Goal: Task Accomplishment & Management: Use online tool/utility

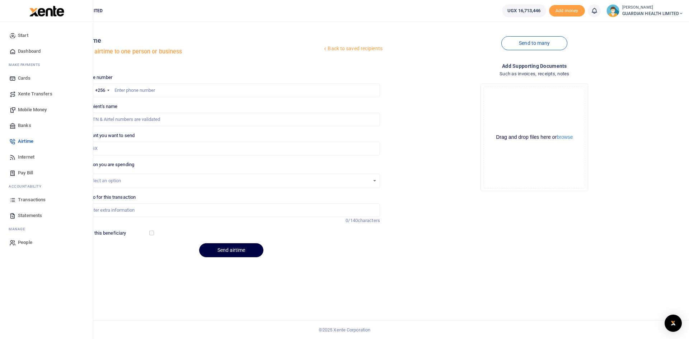
click at [36, 50] on span "Dashboard" at bounding box center [29, 51] width 23 height 7
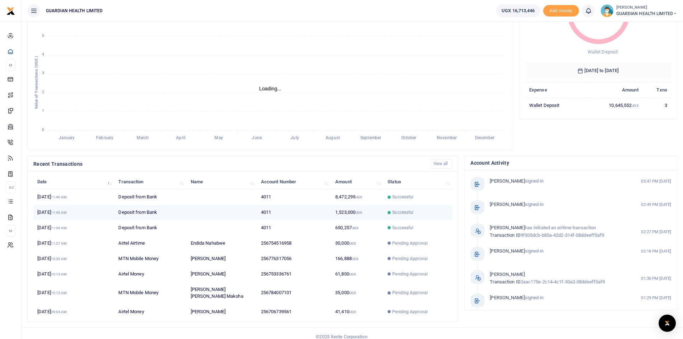
scroll to position [6, 6]
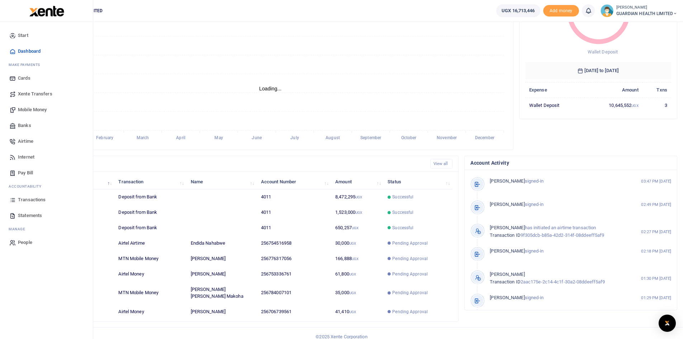
click at [32, 199] on span "Transactions" at bounding box center [32, 199] width 28 height 7
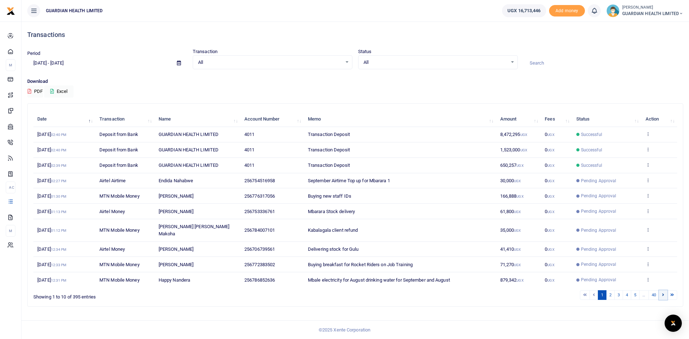
click at [660, 290] on link at bounding box center [663, 295] width 9 height 10
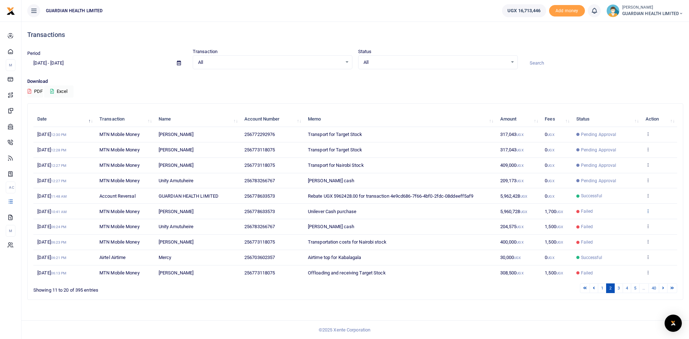
click at [646, 212] on icon at bounding box center [647, 210] width 5 height 5
click at [624, 240] on link "Send again" at bounding box center [621, 239] width 57 height 10
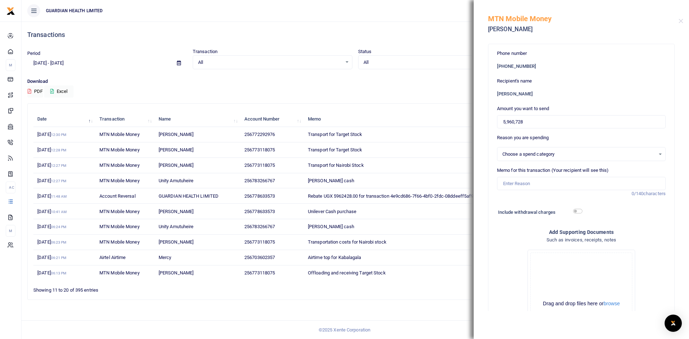
select select "5402"
drag, startPoint x: 534, startPoint y: 124, endPoint x: 378, endPoint y: 123, distance: 156.0
click at [378, 123] on div "Transactions Period 08/21/2025 - 09/19/2025 Transaction All Select an option...…" at bounding box center [344, 169] width 689 height 339
type input "3,000,000"
click at [528, 187] on input "Memo for this transaction (Your recipient will see this)" at bounding box center [581, 184] width 169 height 14
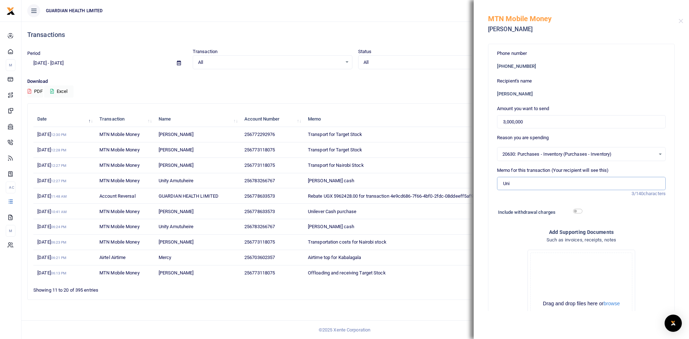
type input "Unilever Cash purchase"
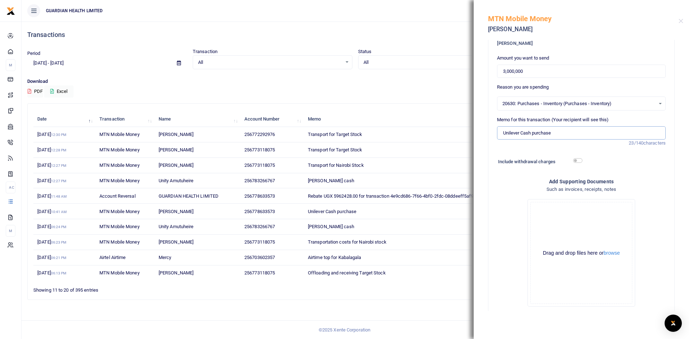
scroll to position [86, 0]
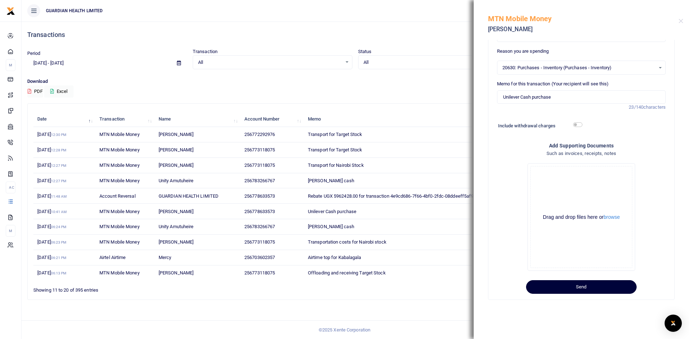
click at [577, 287] on button "Send" at bounding box center [581, 287] width 110 height 14
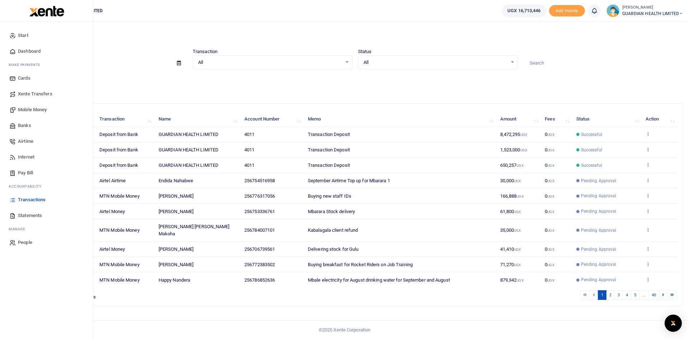
click at [36, 107] on span "Mobile Money" at bounding box center [32, 109] width 29 height 7
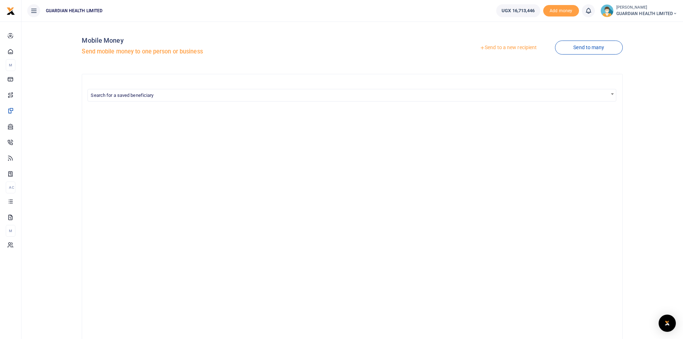
click at [502, 47] on link "Send to a new recipient" at bounding box center [509, 47] width 94 height 13
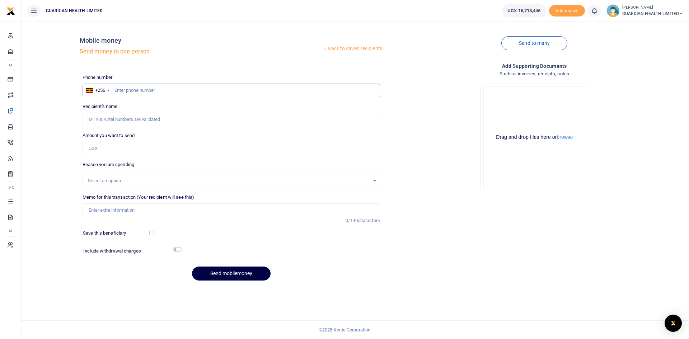
click at [143, 90] on input "text" at bounding box center [230, 91] width 297 height 14
type input "758681029"
click at [117, 144] on input "Amount you want to send" at bounding box center [230, 149] width 297 height 14
type input "George Wesonga"
type input "2,930,728"
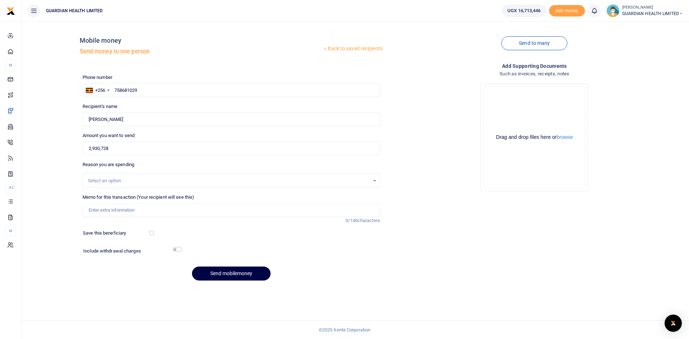
click at [100, 181] on div "Select an option" at bounding box center [229, 180] width 282 height 7
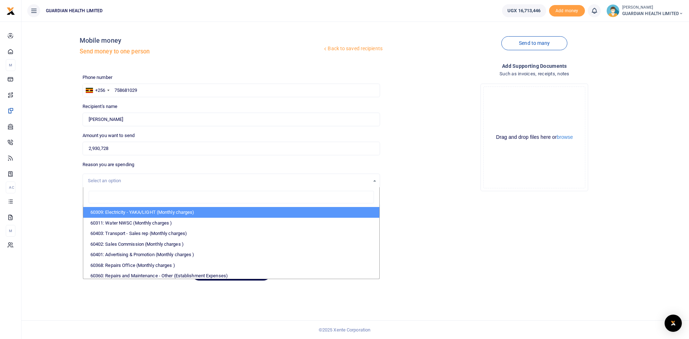
click at [137, 181] on div "Select an option" at bounding box center [229, 180] width 282 height 7
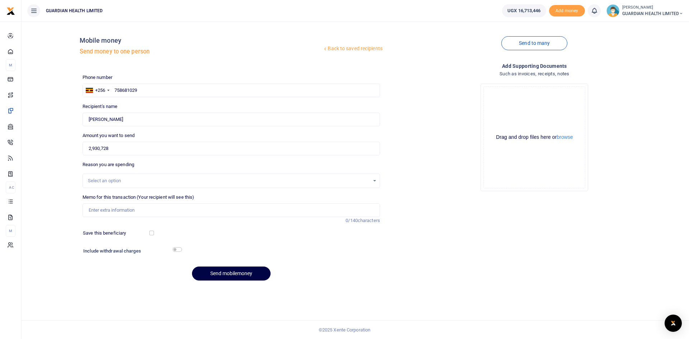
click at [137, 181] on div "Select an option" at bounding box center [229, 180] width 282 height 7
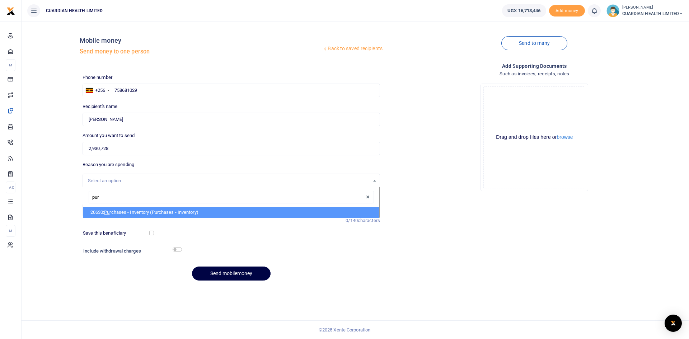
type input "purc"
click at [141, 209] on li "20630: Purc hases - Inventory (Purchases - Inventory)" at bounding box center [231, 212] width 296 height 11
select select "5402"
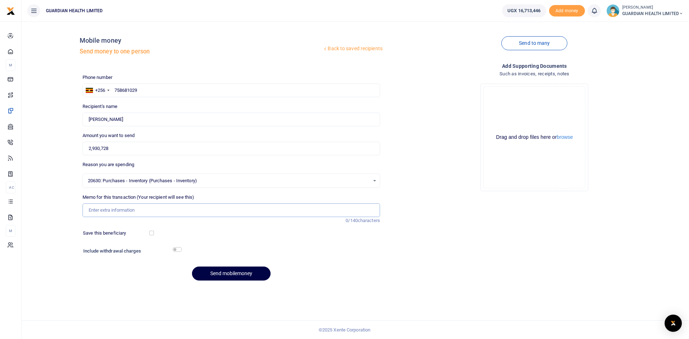
click at [124, 208] on input "Memo for this transaction (Your recipient will see this)" at bounding box center [230, 210] width 297 height 14
type input "Unilever Cash purchase"
click at [228, 271] on button "Send mobilemoney" at bounding box center [231, 273] width 79 height 14
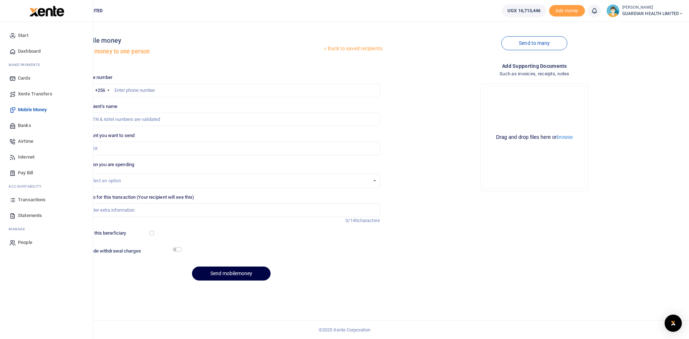
click at [32, 49] on span "Dashboard" at bounding box center [29, 51] width 23 height 7
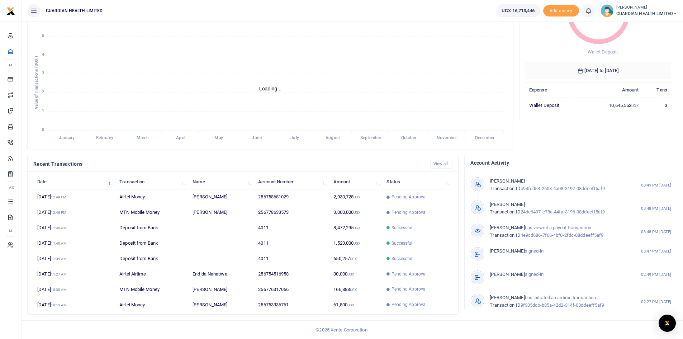
scroll to position [6, 6]
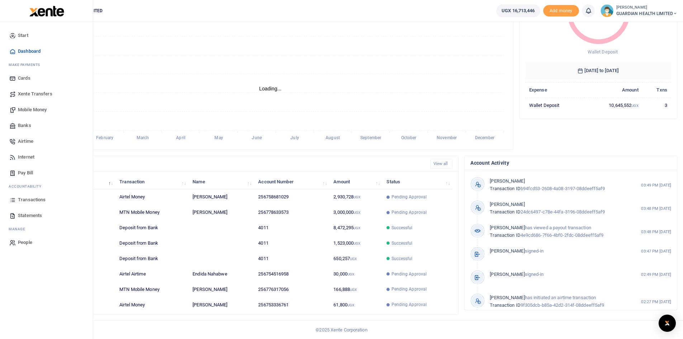
click at [28, 137] on link "Airtime" at bounding box center [46, 141] width 81 height 16
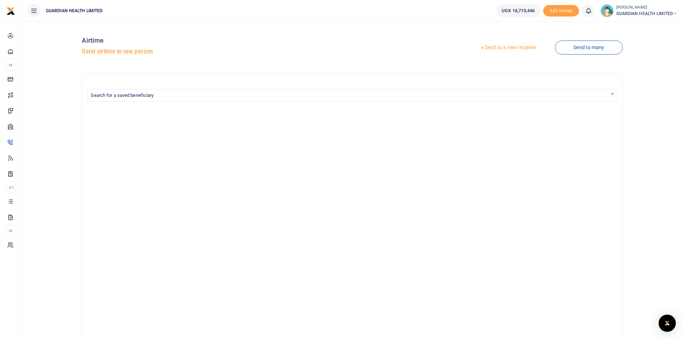
click at [520, 47] on link "Send to a new recipient" at bounding box center [509, 47] width 94 height 13
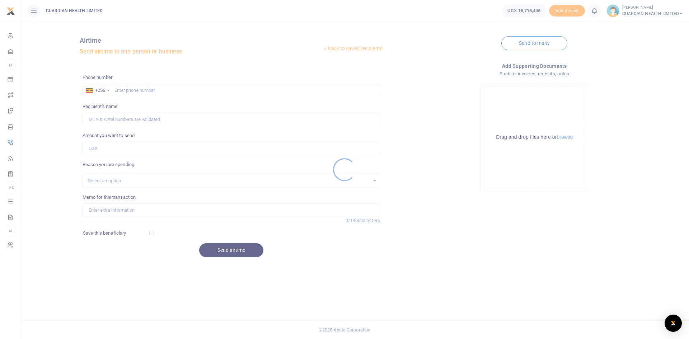
click at [139, 91] on div at bounding box center [344, 169] width 689 height 339
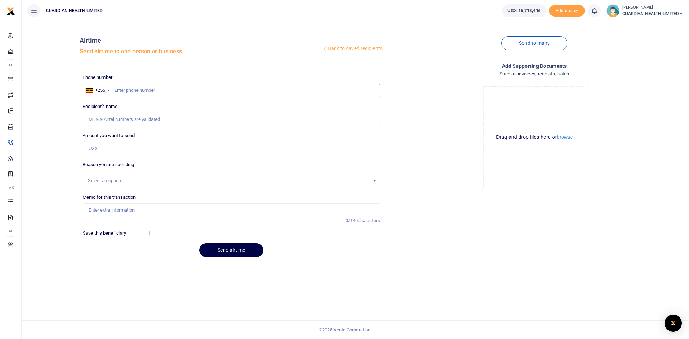
click at [137, 89] on input "text" at bounding box center [230, 91] width 297 height 14
type input "768800666"
type input "Micheal Ochan"
type input "768800666"
click at [165, 147] on input "Amount you want to send" at bounding box center [230, 149] width 297 height 14
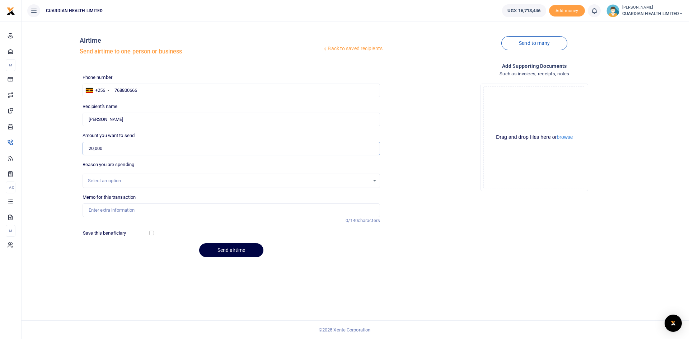
type input "20,000"
click at [120, 180] on div "Select an option" at bounding box center [229, 180] width 282 height 7
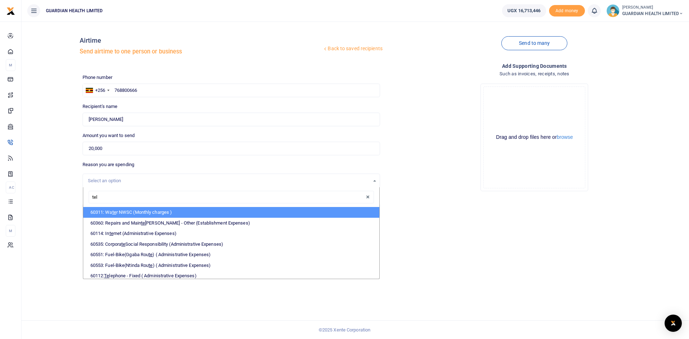
type input "tele"
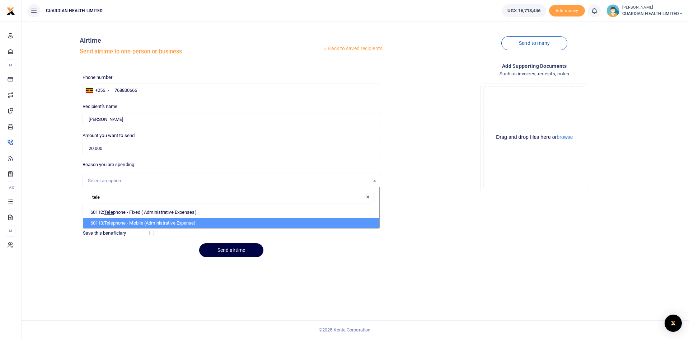
click at [128, 222] on li "60113: Tele phone - Mobile (Administrative Expense)" at bounding box center [231, 223] width 296 height 11
select select "5431"
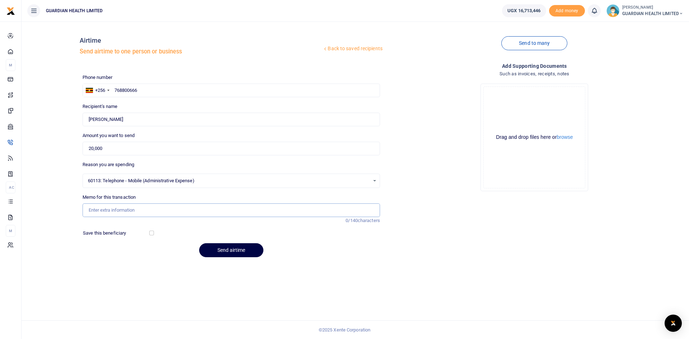
click at [125, 210] on input "Memo for this transaction" at bounding box center [230, 210] width 297 height 14
type input "Airtime for Kabalagala Ebee rider"
drag, startPoint x: 218, startPoint y: 249, endPoint x: 275, endPoint y: 262, distance: 59.3
click at [217, 249] on button "Send airtime" at bounding box center [231, 250] width 64 height 14
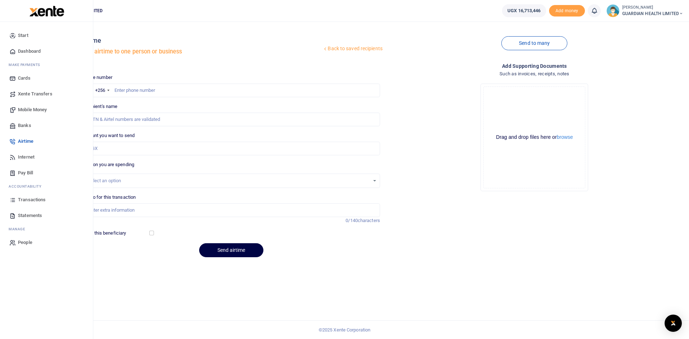
click at [40, 200] on span "Transactions" at bounding box center [32, 199] width 28 height 7
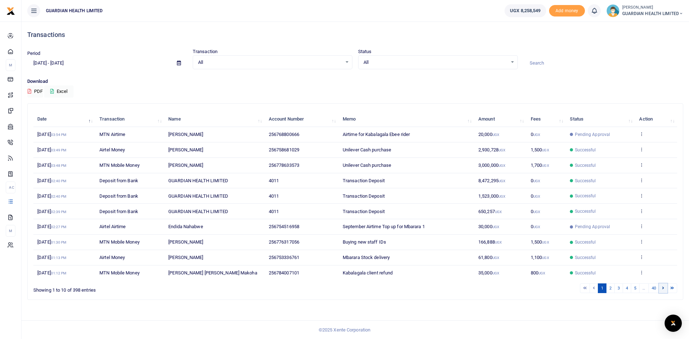
click at [665, 287] on link at bounding box center [663, 288] width 9 height 10
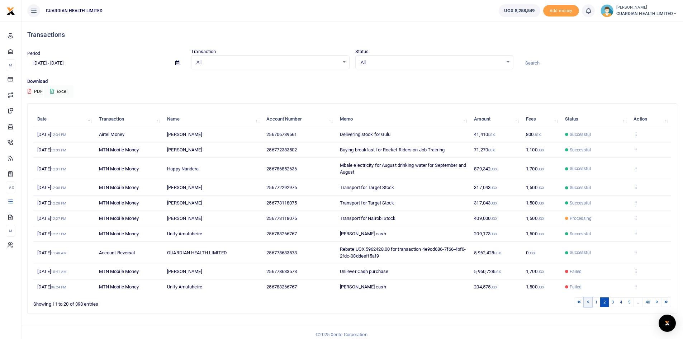
click at [589, 302] on link at bounding box center [588, 302] width 9 height 10
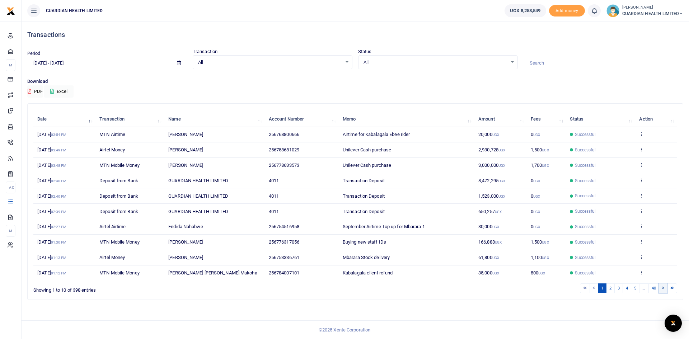
click at [660, 288] on link at bounding box center [663, 288] width 9 height 10
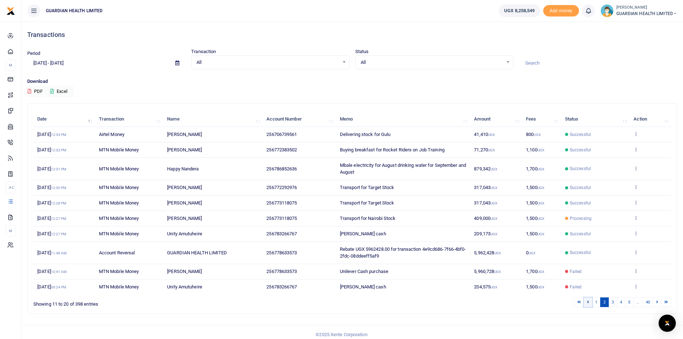
click at [585, 301] on link at bounding box center [588, 302] width 9 height 10
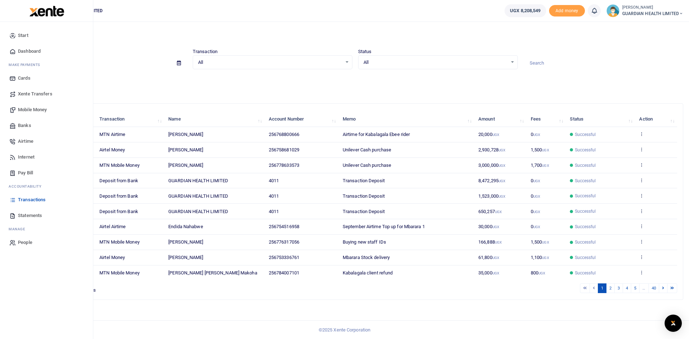
click at [37, 110] on span "Mobile Money" at bounding box center [32, 109] width 29 height 7
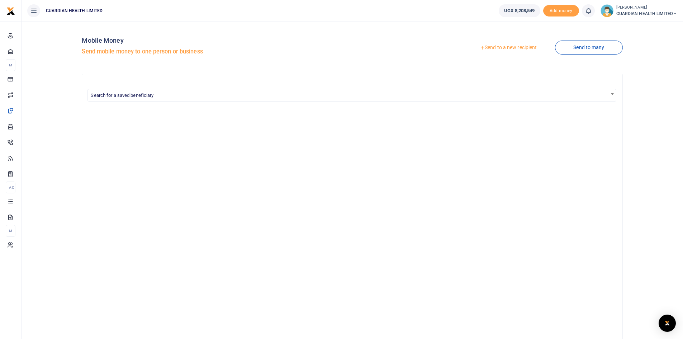
click at [506, 45] on link "Send to a new recipient" at bounding box center [509, 47] width 94 height 13
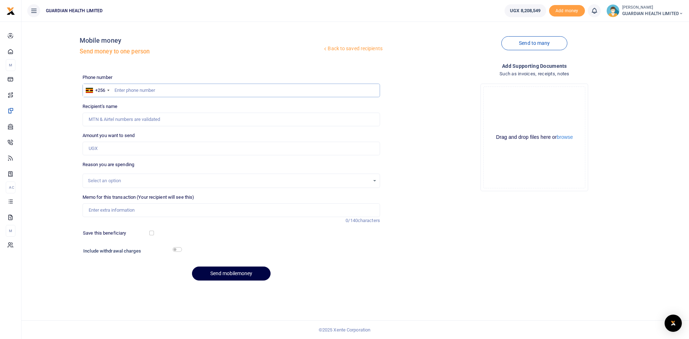
click at [150, 90] on input "text" at bounding box center [230, 91] width 297 height 14
type input "7011115947"
click at [136, 148] on input "Amount you want to send" at bounding box center [230, 149] width 297 height 14
type input "David Kangume"
type input "300,000"
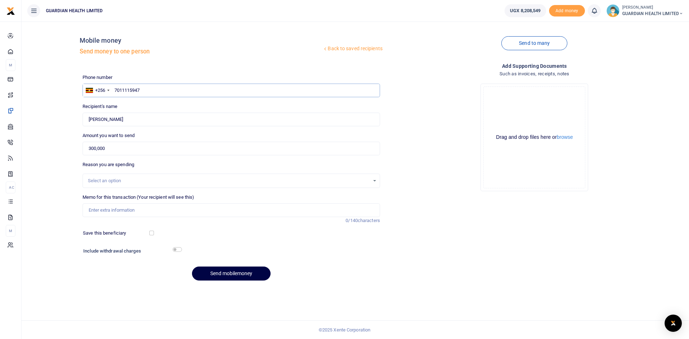
click at [123, 89] on input "7011115947" at bounding box center [230, 91] width 297 height 14
type input "701115947"
click at [141, 88] on input "701115947" at bounding box center [230, 91] width 297 height 14
type input "[PERSON_NAME]"
type input "701115947"
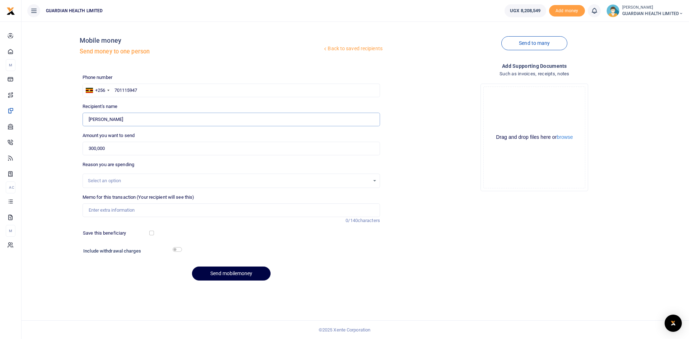
click at [133, 124] on input "Found" at bounding box center [230, 120] width 297 height 14
click at [130, 150] on input "300,000" at bounding box center [230, 149] width 297 height 14
click at [111, 182] on div "Select an option" at bounding box center [229, 180] width 282 height 7
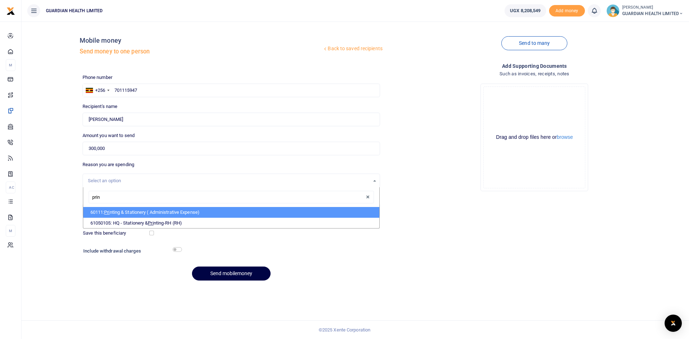
type input "print"
click at [127, 211] on li "60111: Print ing & Stationery ( Administrative Expense)" at bounding box center [231, 212] width 296 height 11
select select "5429"
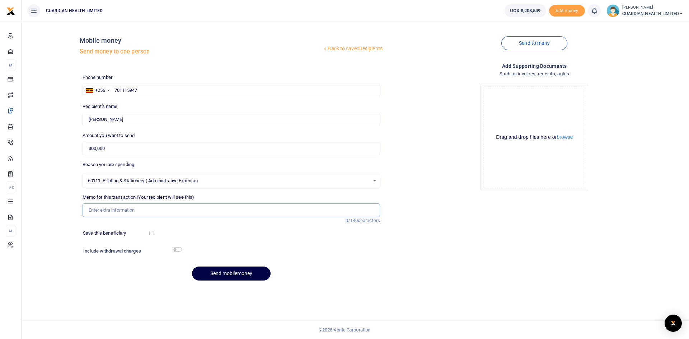
click at [113, 209] on input "Memo for this transaction (Your recipient will see this)" at bounding box center [230, 210] width 297 height 14
type input "Printer for the Finance Printer"
click at [219, 273] on button "Send mobilemoney" at bounding box center [231, 273] width 79 height 14
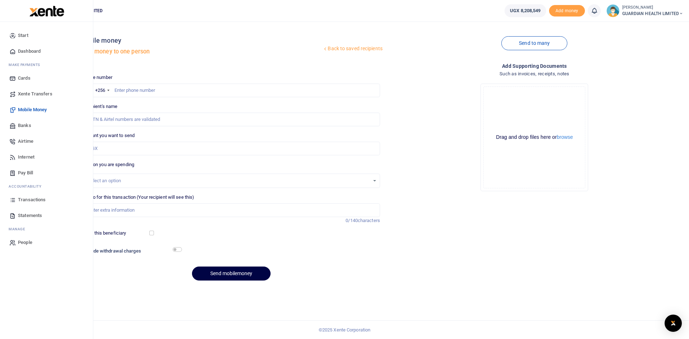
click at [33, 50] on span "Dashboard" at bounding box center [29, 51] width 23 height 7
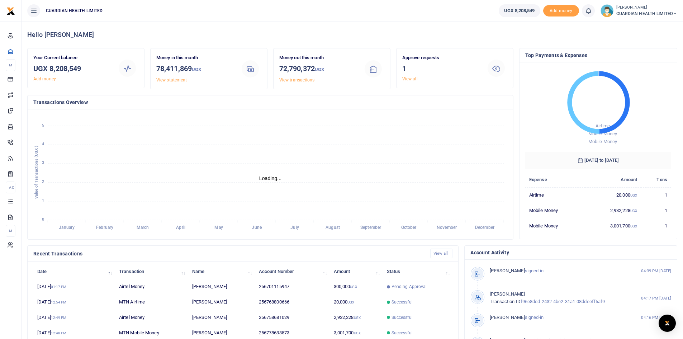
scroll to position [90, 0]
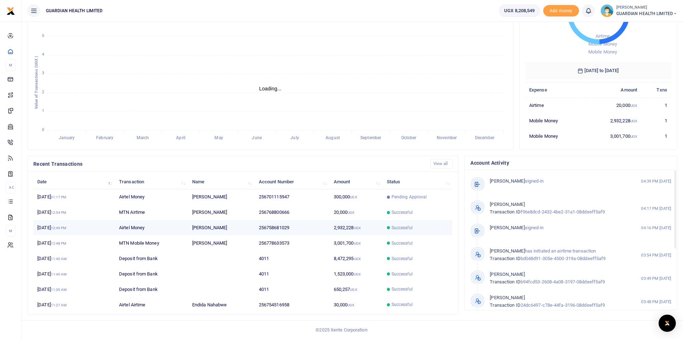
click at [364, 228] on td "2,932,228 UGX" at bounding box center [356, 227] width 53 height 15
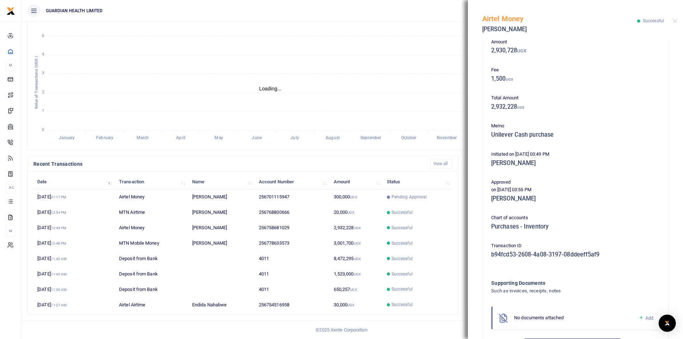
scroll to position [71, 0]
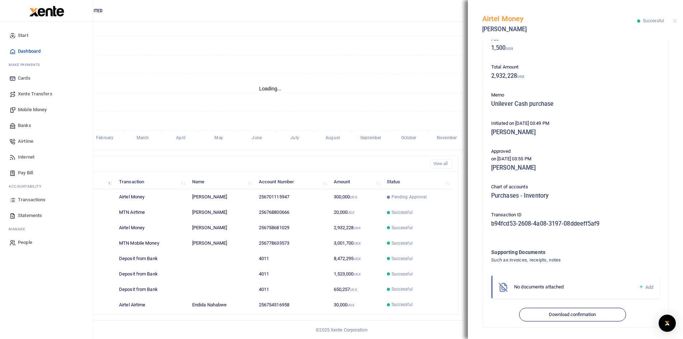
click at [30, 199] on span "Transactions" at bounding box center [32, 199] width 28 height 7
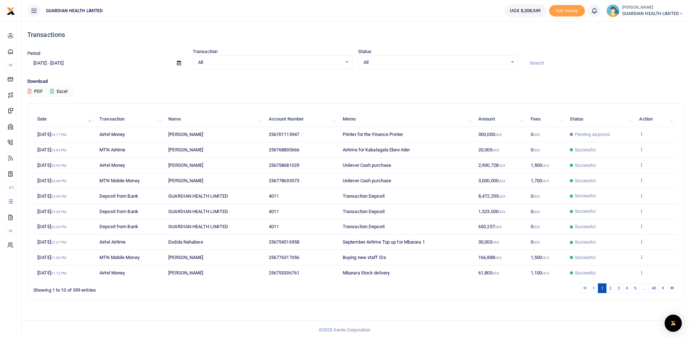
click at [643, 163] on icon at bounding box center [641, 164] width 5 height 5
click at [612, 194] on link "Send again" at bounding box center [615, 193] width 57 height 10
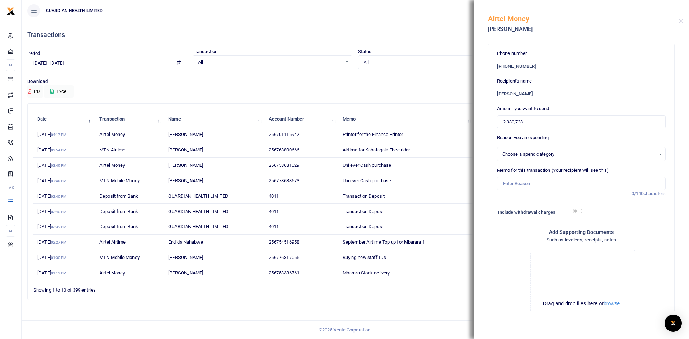
select select "5402"
drag, startPoint x: 526, startPoint y: 122, endPoint x: 464, endPoint y: 118, distance: 62.2
click at [466, 119] on div "Transactions Period [DATE] - [DATE] Transaction All Select an option... All Air…" at bounding box center [344, 169] width 689 height 339
type input "58,000"
click at [517, 184] on input "Memo for this transaction (Your recipient will see this)" at bounding box center [581, 184] width 169 height 14
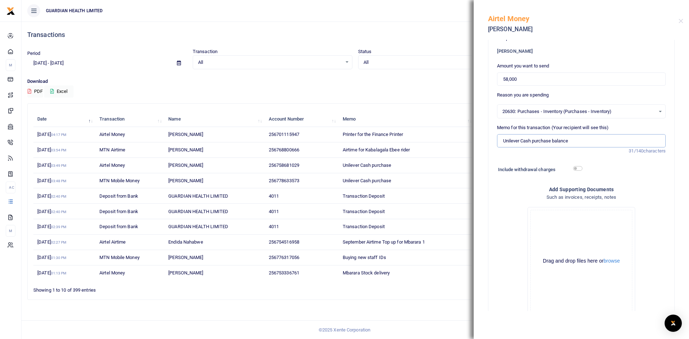
scroll to position [86, 0]
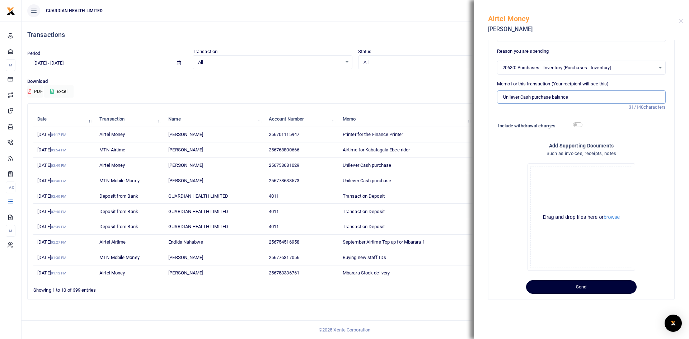
type input "Unilever Cash purchase balance"
click at [581, 284] on button "Send" at bounding box center [581, 287] width 110 height 14
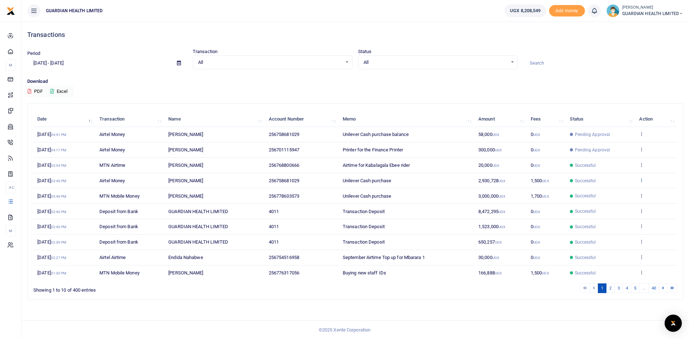
click at [639, 180] on icon at bounding box center [641, 180] width 5 height 5
click at [618, 191] on link "View details" at bounding box center [615, 192] width 57 height 10
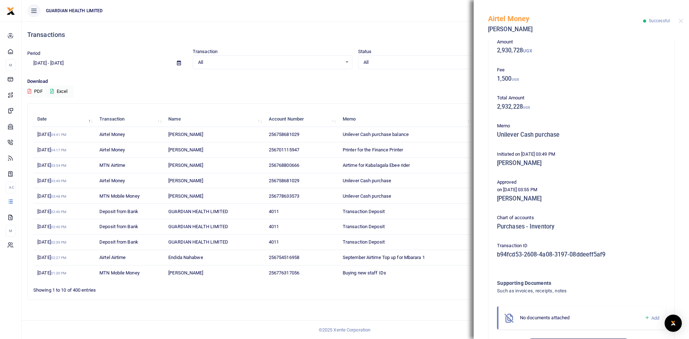
scroll to position [71, 0]
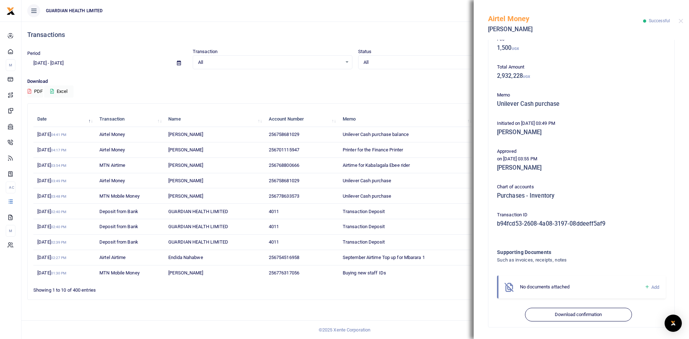
click at [425, 283] on ul "1 2 3 4 5 … 40" at bounding box center [491, 288] width 373 height 10
click at [682, 20] on button "Close" at bounding box center [680, 21] width 5 height 5
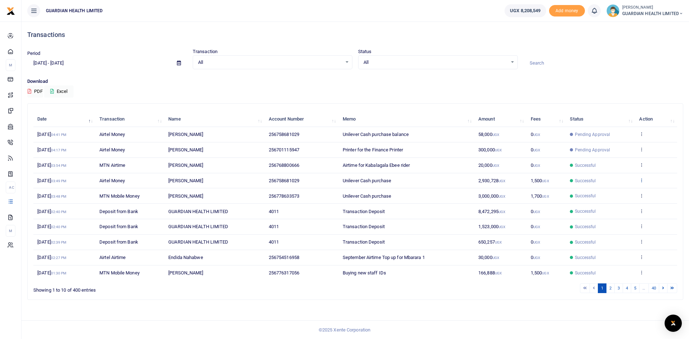
click at [643, 178] on icon at bounding box center [641, 180] width 5 height 5
click at [610, 206] on link "Send again" at bounding box center [615, 208] width 57 height 10
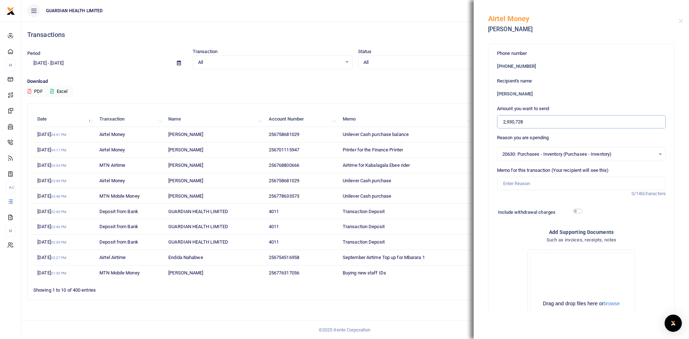
drag, startPoint x: 537, startPoint y: 122, endPoint x: 477, endPoint y: 124, distance: 59.9
click at [477, 124] on div "Phone number +256 758681029 Recipient's name George Wesonga Amount you want to …" at bounding box center [580, 175] width 215 height 271
type input "29,993"
click at [557, 183] on input "Memo for this transaction (Your recipient will see this)" at bounding box center [581, 184] width 169 height 14
click at [539, 183] on input "Memo for this transaction (Your recipient will see this)" at bounding box center [581, 184] width 169 height 14
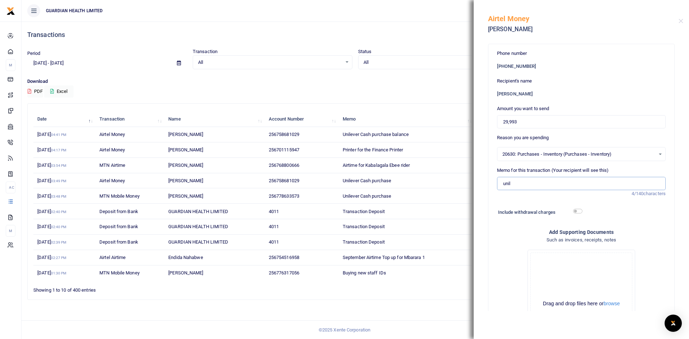
type input "Unilever Cash purchase"
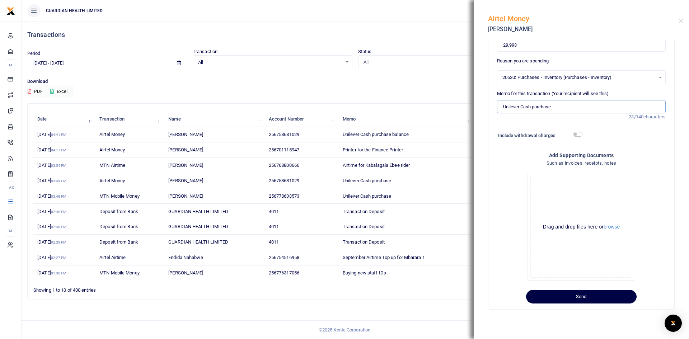
scroll to position [86, 0]
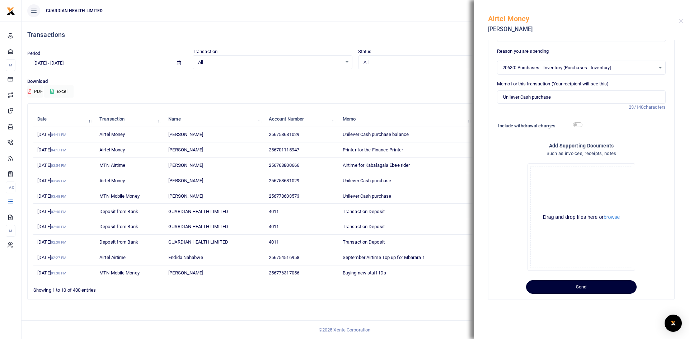
click at [577, 287] on button "Send" at bounding box center [581, 287] width 110 height 14
